Goal: Transaction & Acquisition: Subscribe to service/newsletter

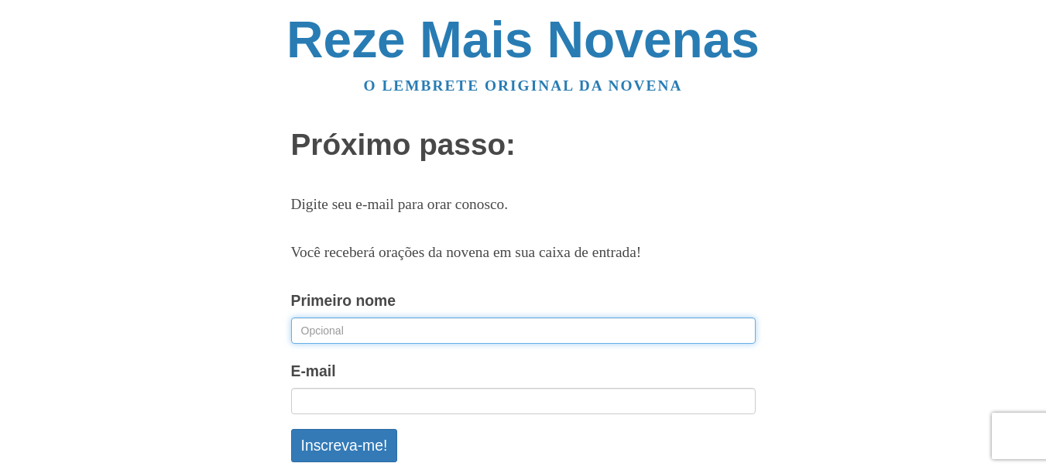
click at [437, 327] on input "Primeiro nome" at bounding box center [523, 330] width 464 height 26
type input "Cesar Augusto"
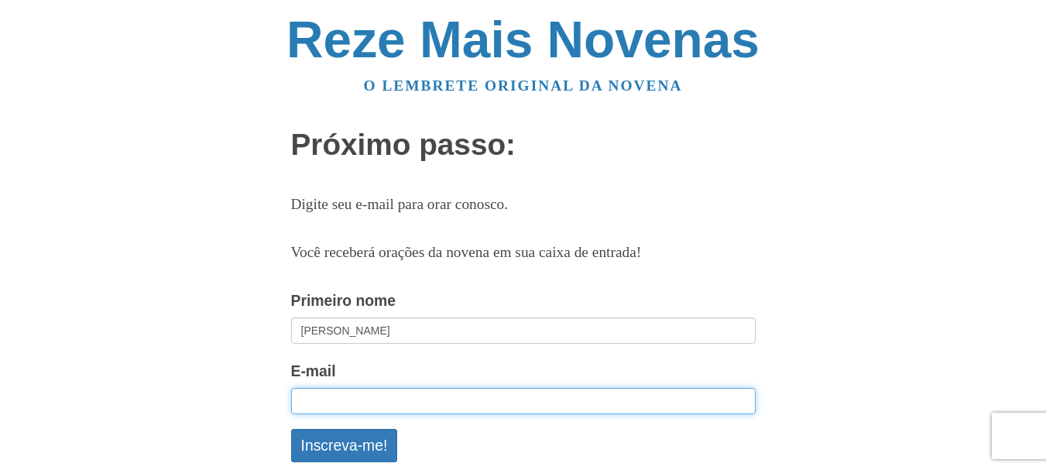
type input "[EMAIL_ADDRESS][DOMAIN_NAME]"
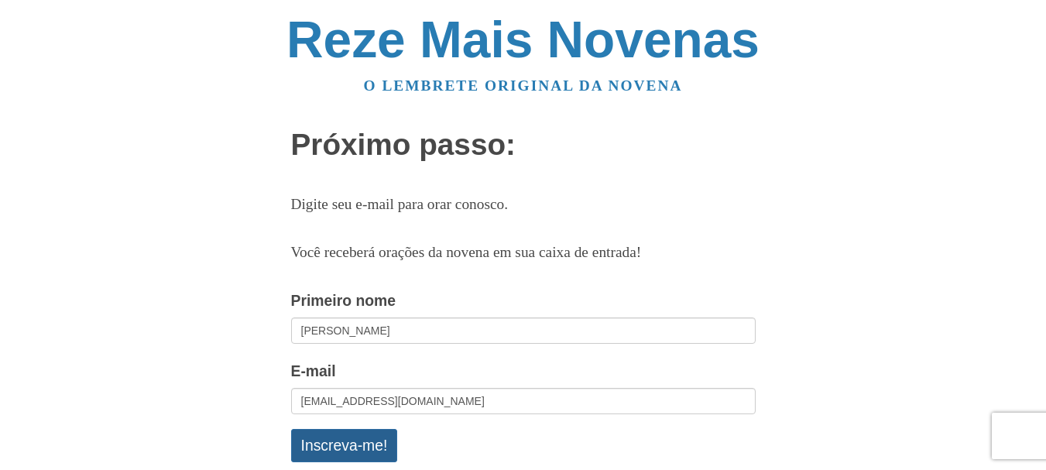
click at [382, 441] on font "Inscreva-me!" at bounding box center [344, 445] width 87 height 17
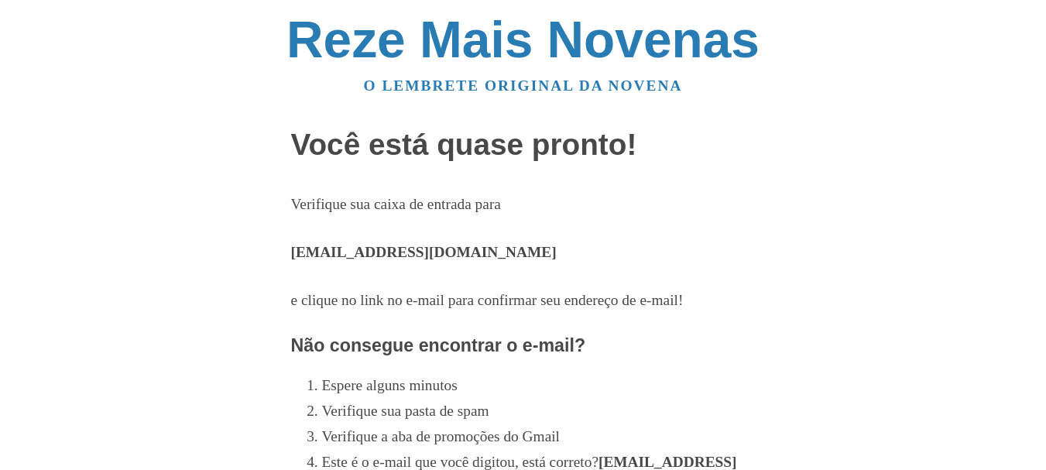
click at [142, 213] on div "Reze Mais Novenas O lembrete original da novena Você está quase pronto! Verifiq…" at bounding box center [523, 471] width 906 height 943
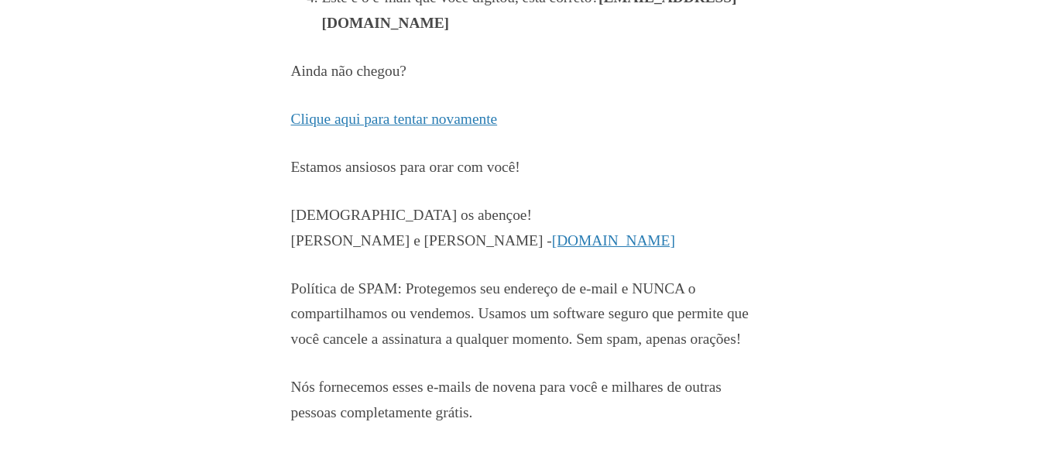
scroll to position [499, 0]
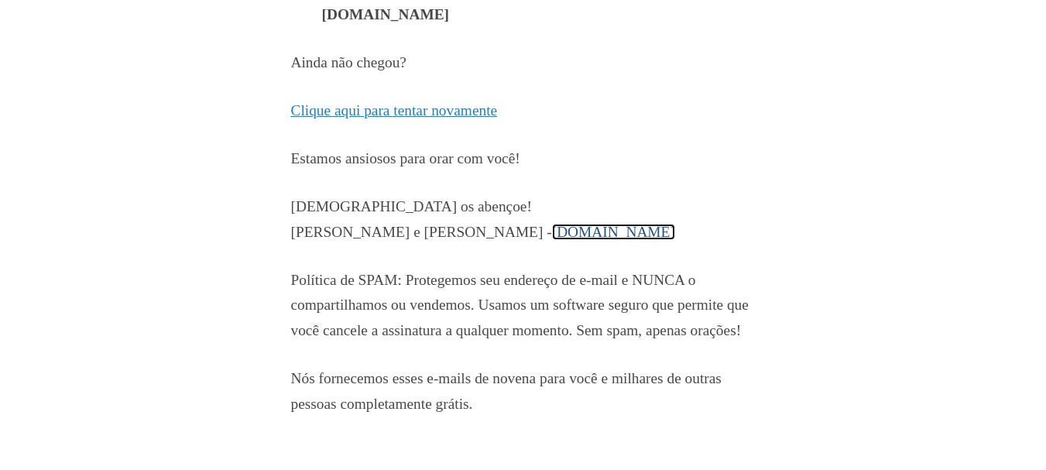
click at [552, 224] on font "[DOMAIN_NAME]" at bounding box center [613, 232] width 123 height 16
